Goal: Task Accomplishment & Management: Manage account settings

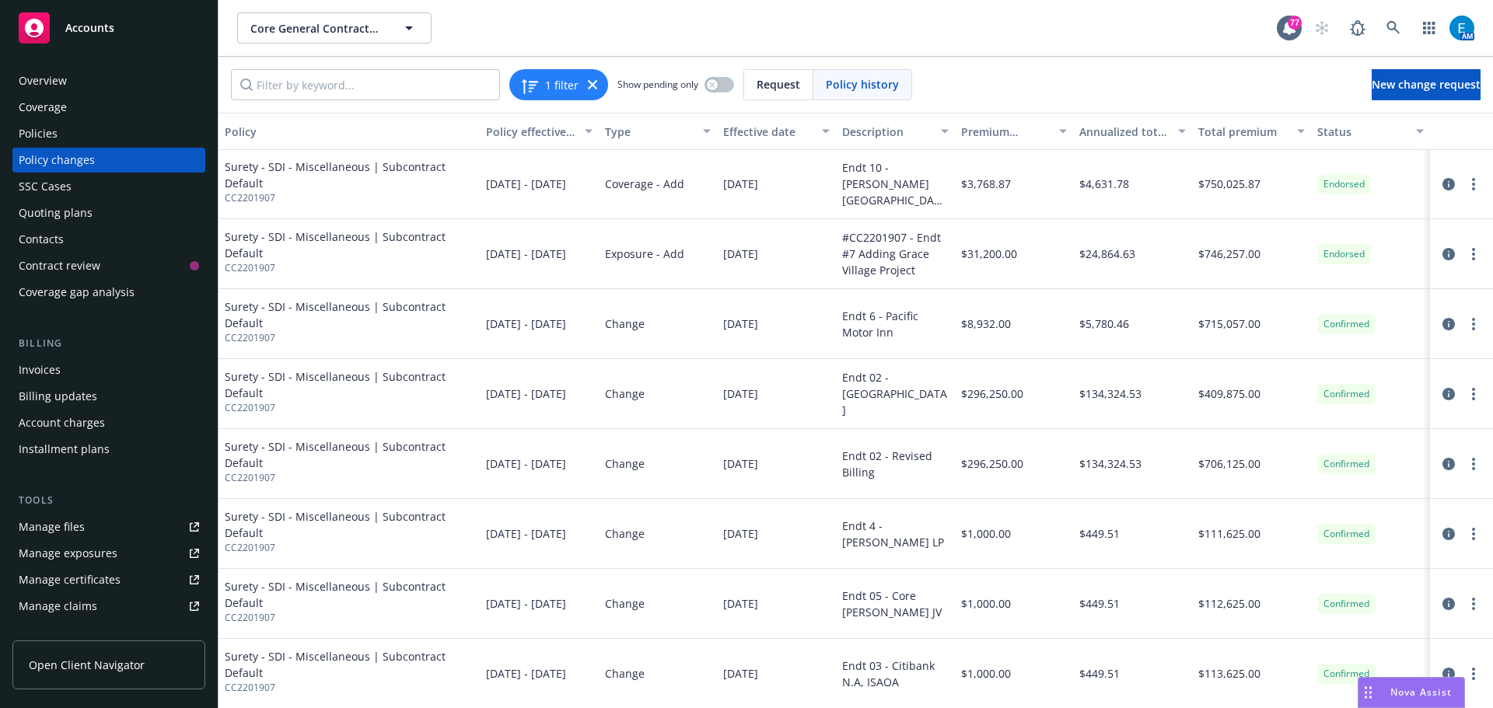
scroll to position [389, 0]
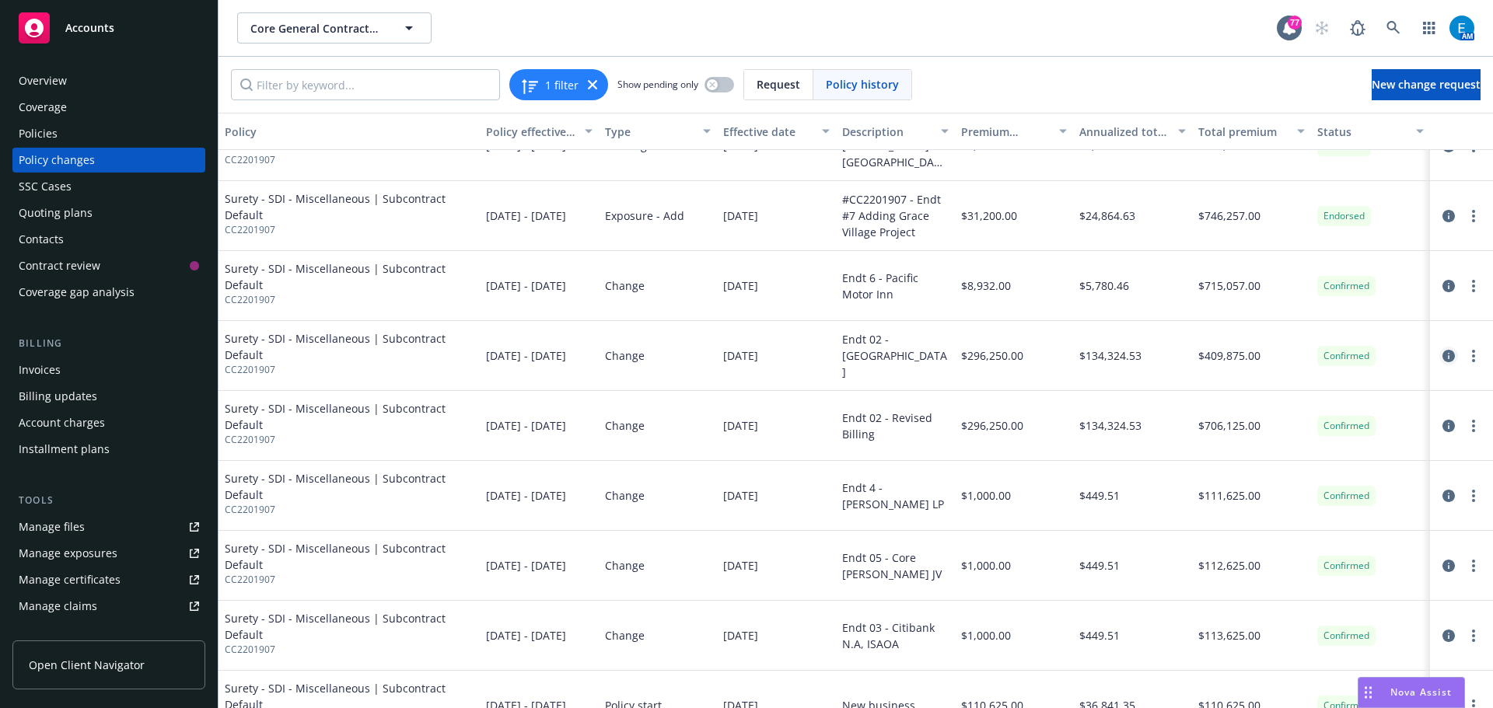
click at [1442, 356] on icon "circleInformation" at bounding box center [1448, 356] width 12 height 12
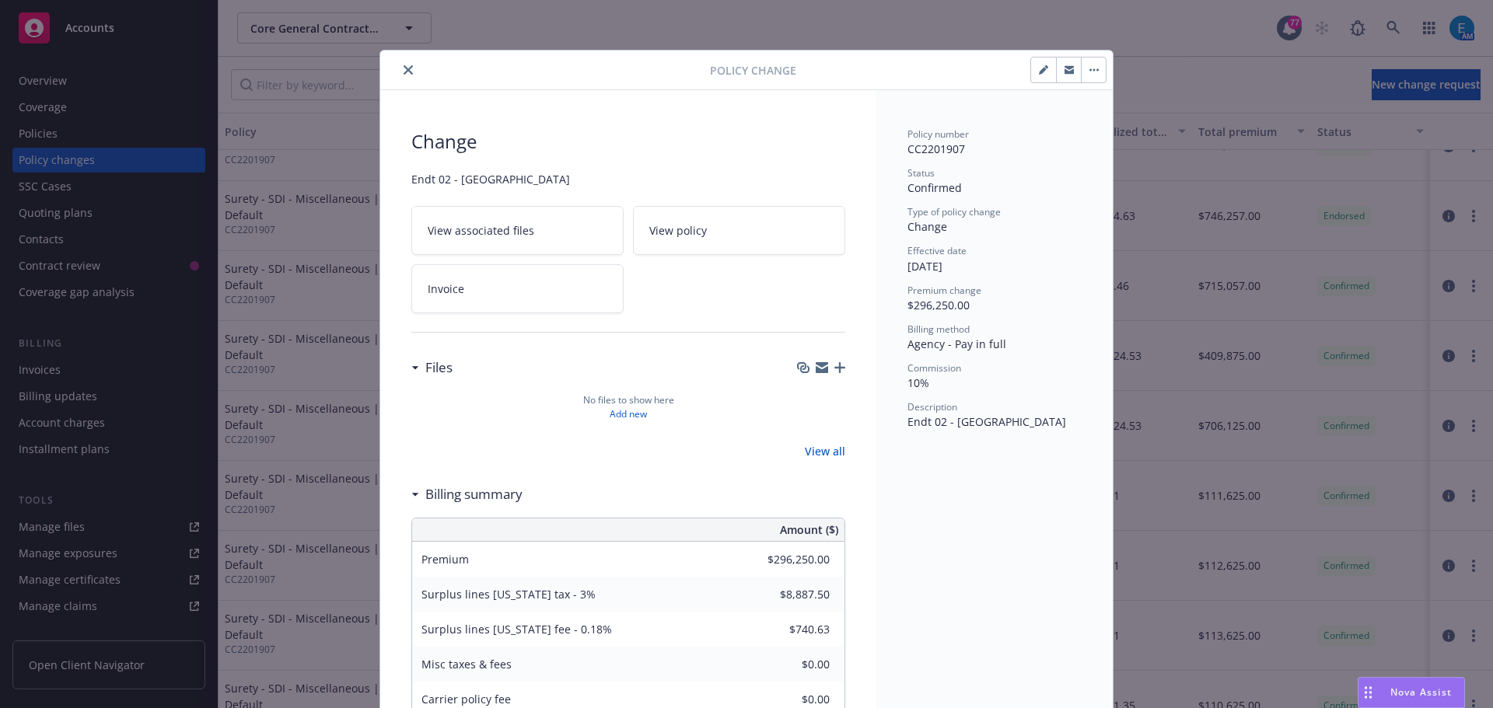
click at [404, 68] on icon "close" at bounding box center [408, 69] width 9 height 9
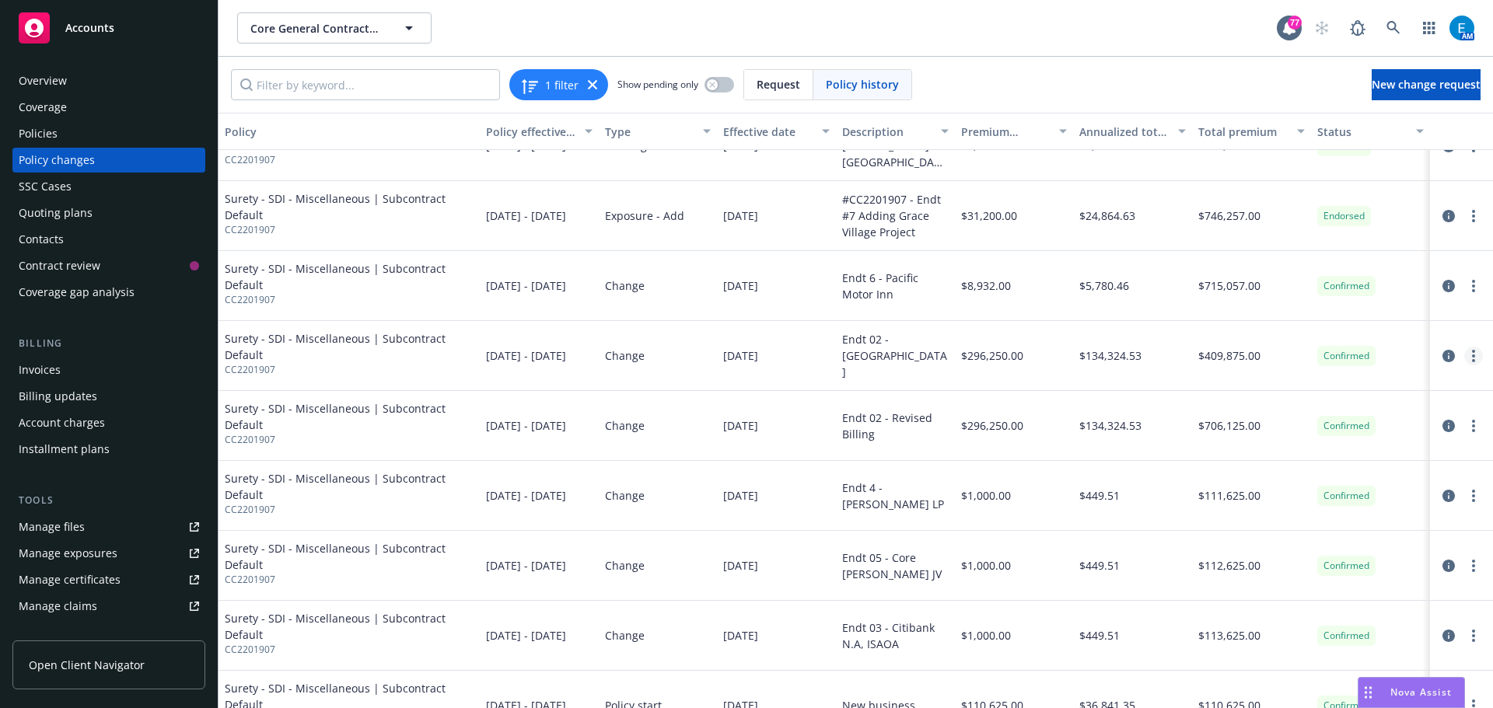
click at [1466, 355] on link "more" at bounding box center [1473, 356] width 19 height 19
click at [1258, 483] on link "Edit billing info" at bounding box center [1337, 481] width 267 height 31
select select "CA"
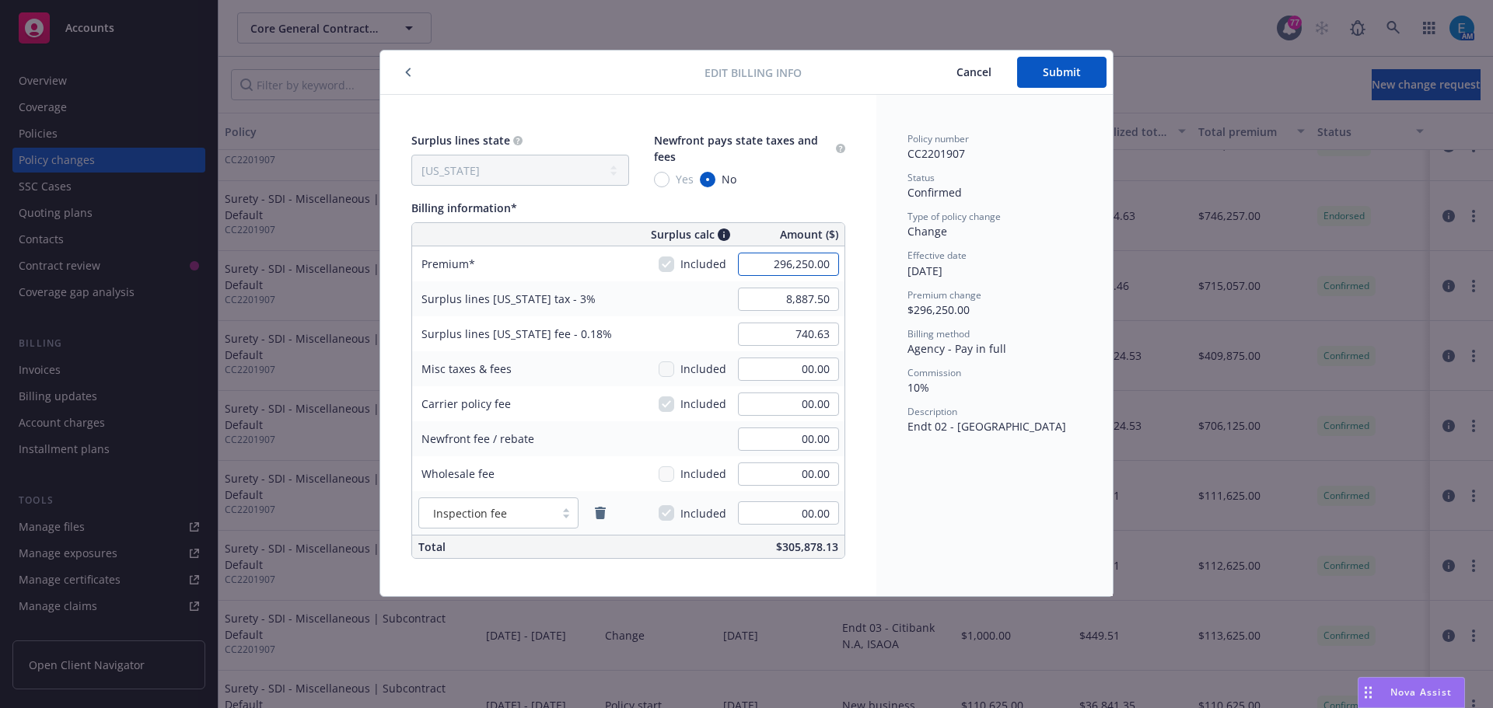
click at [765, 264] on input "296,250.00" at bounding box center [788, 264] width 101 height 23
click at [750, 271] on input "296,250.00" at bounding box center [788, 264] width 101 height 23
type input "-296,250.00"
type input "-8,887.50"
type input "-533.25"
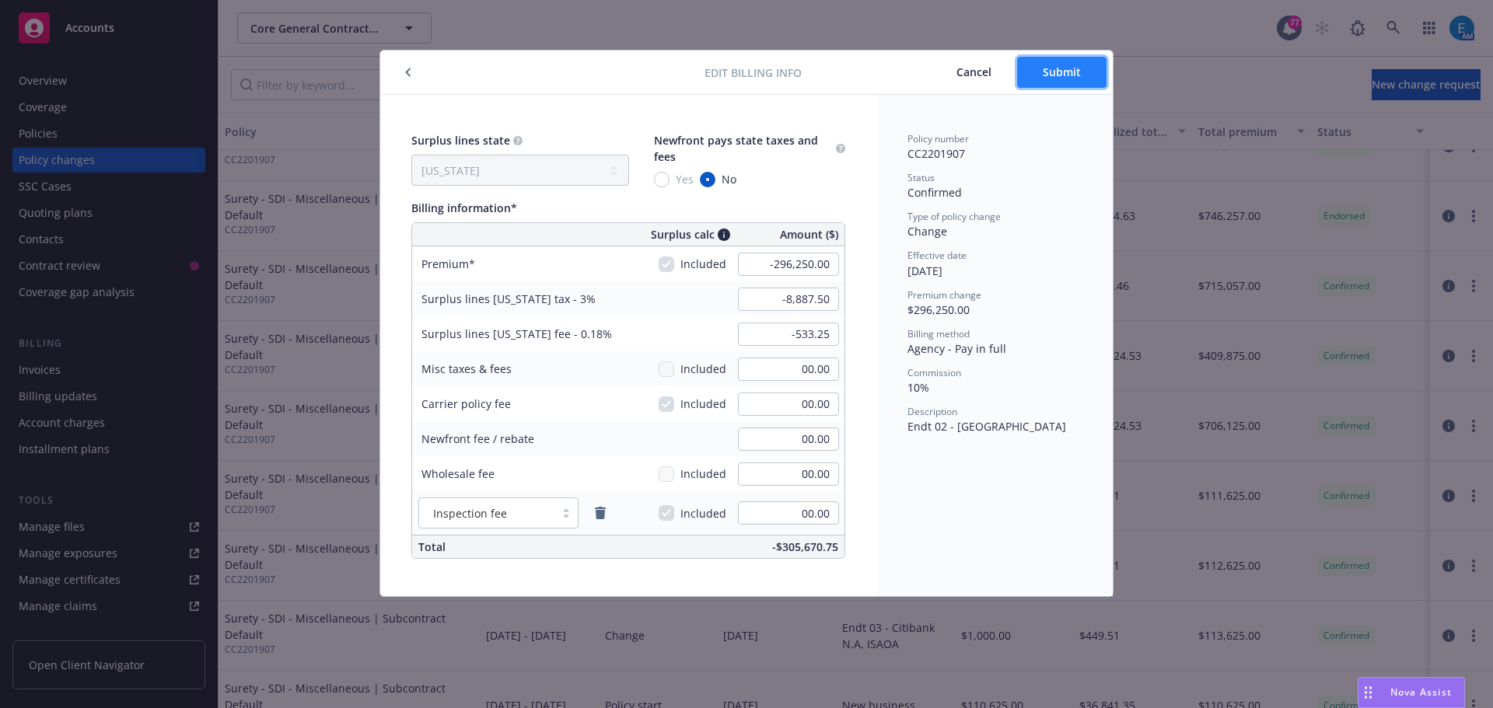
click at [1053, 67] on span "Submit" at bounding box center [1062, 72] width 38 height 15
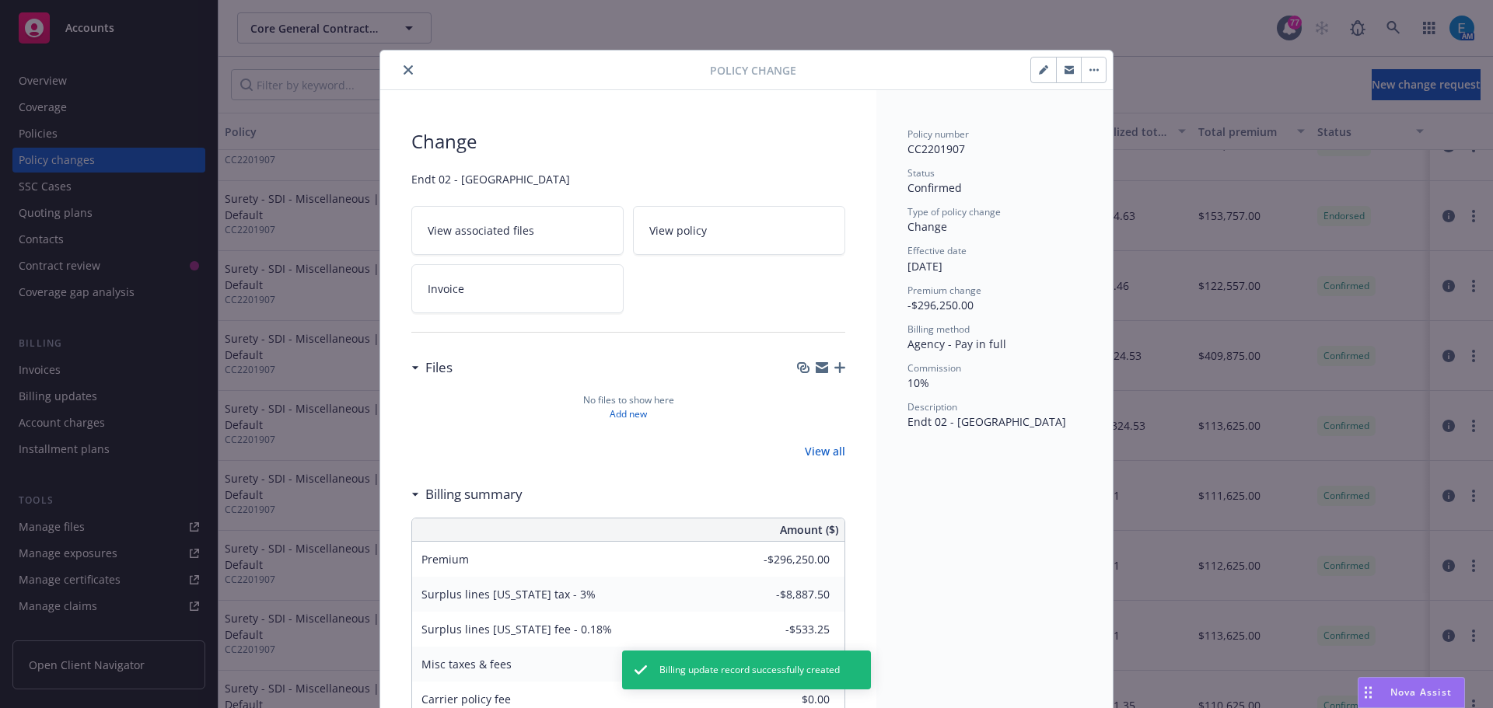
click at [404, 71] on icon "close" at bounding box center [408, 69] width 9 height 9
